Goal: Find specific page/section: Find specific page/section

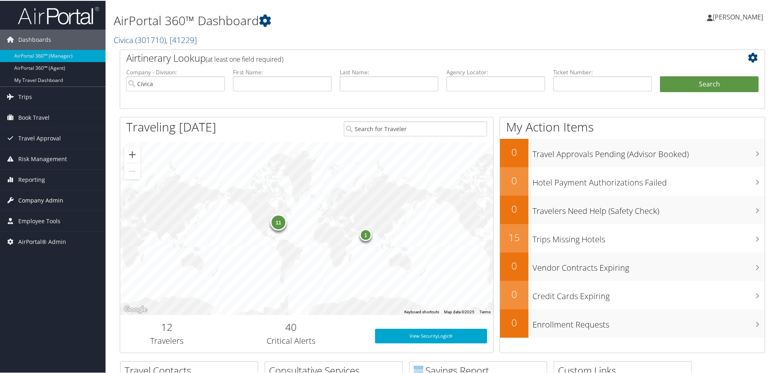
click at [52, 200] on span "Company Admin" at bounding box center [40, 199] width 45 height 20
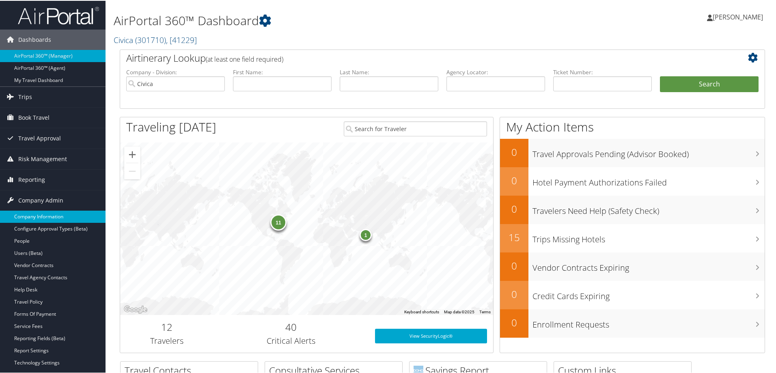
click at [47, 216] on link "Company Information" at bounding box center [53, 216] width 106 height 12
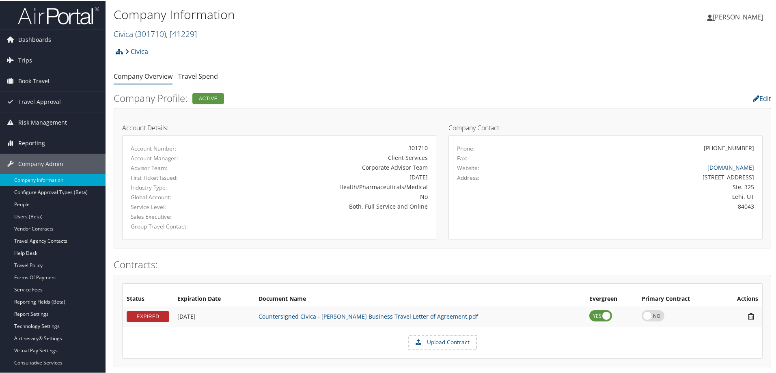
click at [154, 31] on span "( 301710 )" at bounding box center [150, 33] width 31 height 11
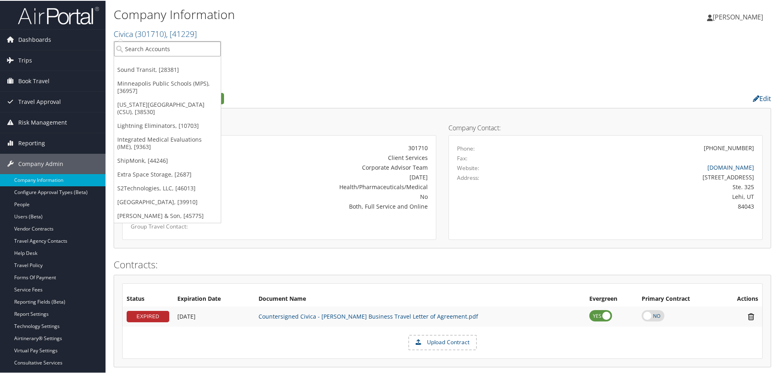
click at [157, 49] on input "search" at bounding box center [167, 48] width 107 height 15
type input "WAGNER"
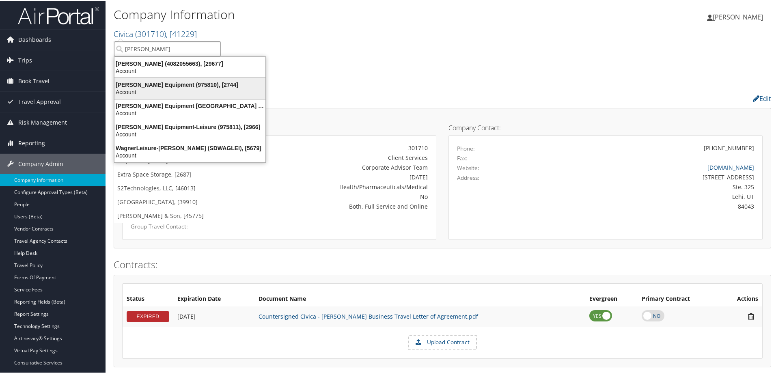
click at [228, 82] on div "Wagner Equipment (975810), [2744]" at bounding box center [190, 83] width 161 height 7
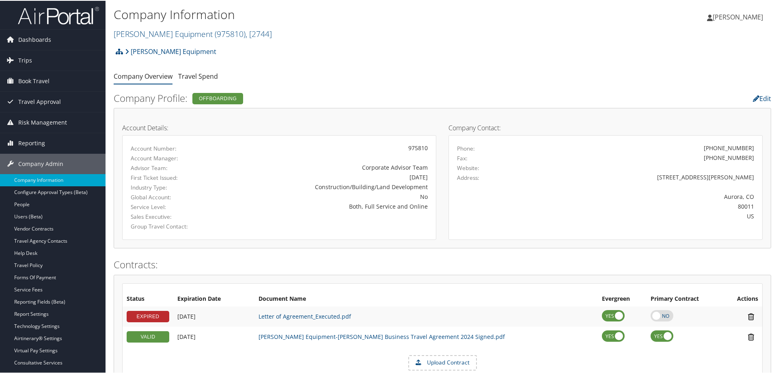
click at [228, 97] on div "Offboarding" at bounding box center [217, 97] width 51 height 11
click at [299, 338] on link "Wagner Equipment-Christopherson Business Travel Agreement 2024 Signed.pdf" at bounding box center [381, 336] width 246 height 8
click at [51, 236] on link "Travel Agency Contacts" at bounding box center [53, 240] width 106 height 12
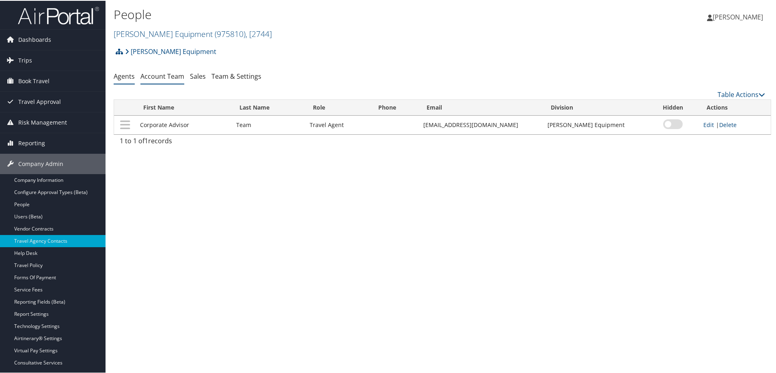
click at [168, 74] on link "Account Team" at bounding box center [162, 75] width 44 height 9
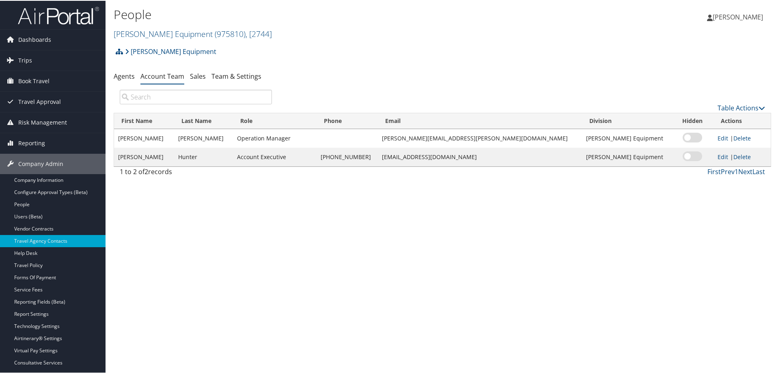
click at [148, 274] on div "People [PERSON_NAME] Equipment ( 975810 ) , [ 2744 ] [PERSON_NAME] Equipment So…" at bounding box center [443, 186] width 674 height 373
click at [118, 71] on link "Agents" at bounding box center [124, 75] width 21 height 9
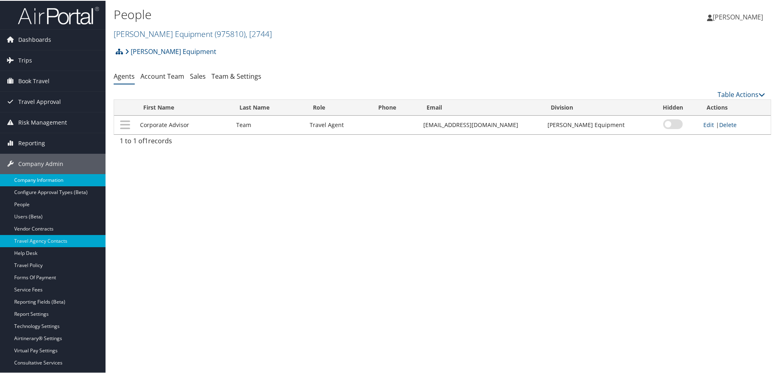
click at [38, 179] on link "Company Information" at bounding box center [53, 179] width 106 height 12
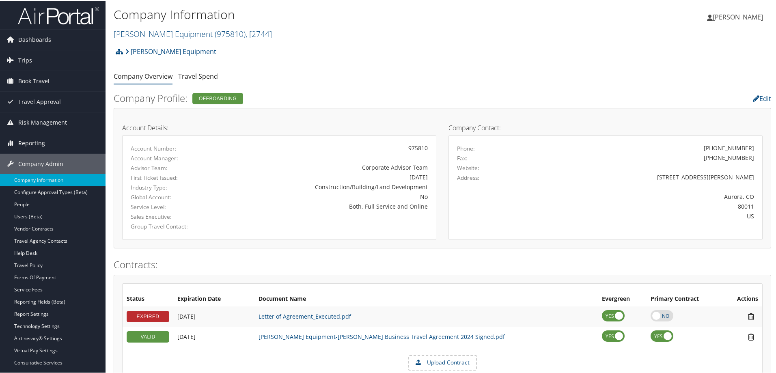
click at [226, 95] on div "Offboarding" at bounding box center [217, 97] width 51 height 11
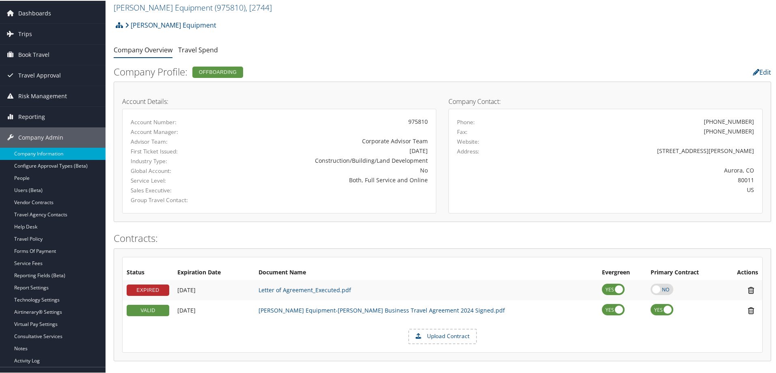
scroll to position [41, 0]
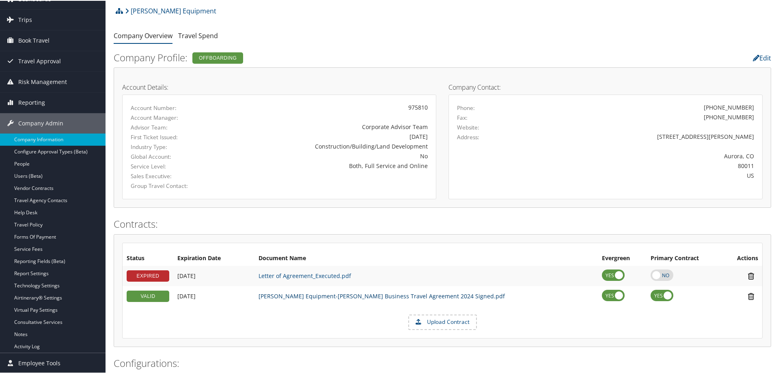
click at [430, 293] on link "[PERSON_NAME] Equipment-[PERSON_NAME] Business Travel Agreement 2024 Signed.pdf" at bounding box center [381, 295] width 246 height 8
